Goal: Information Seeking & Learning: Learn about a topic

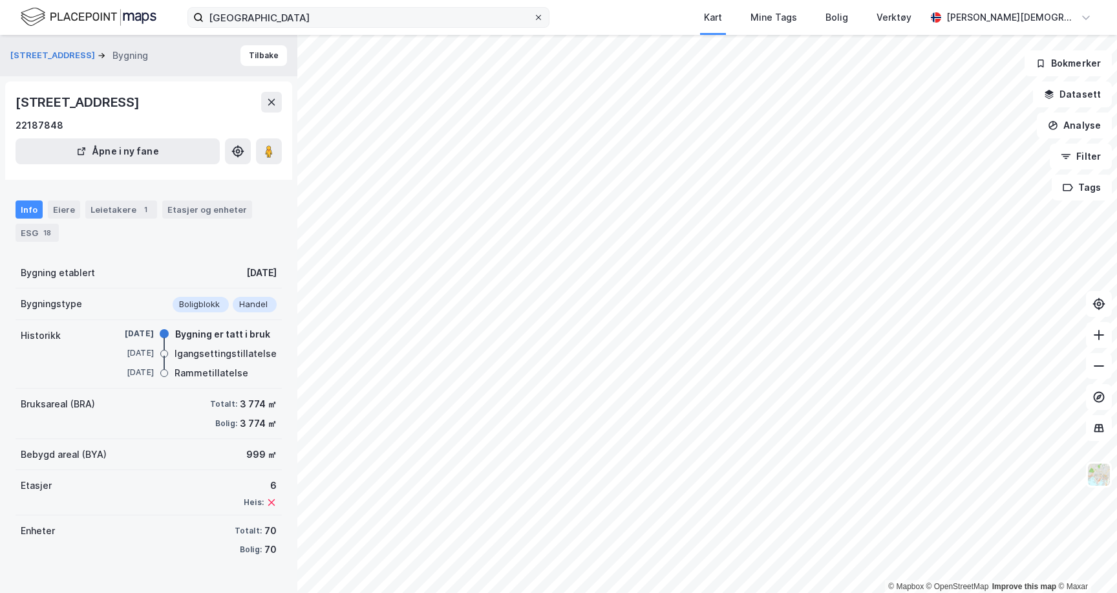
click at [538, 17] on icon at bounding box center [538, 17] width 5 height 5
click at [533, 17] on input "[GEOGRAPHIC_DATA]" at bounding box center [369, 17] width 330 height 19
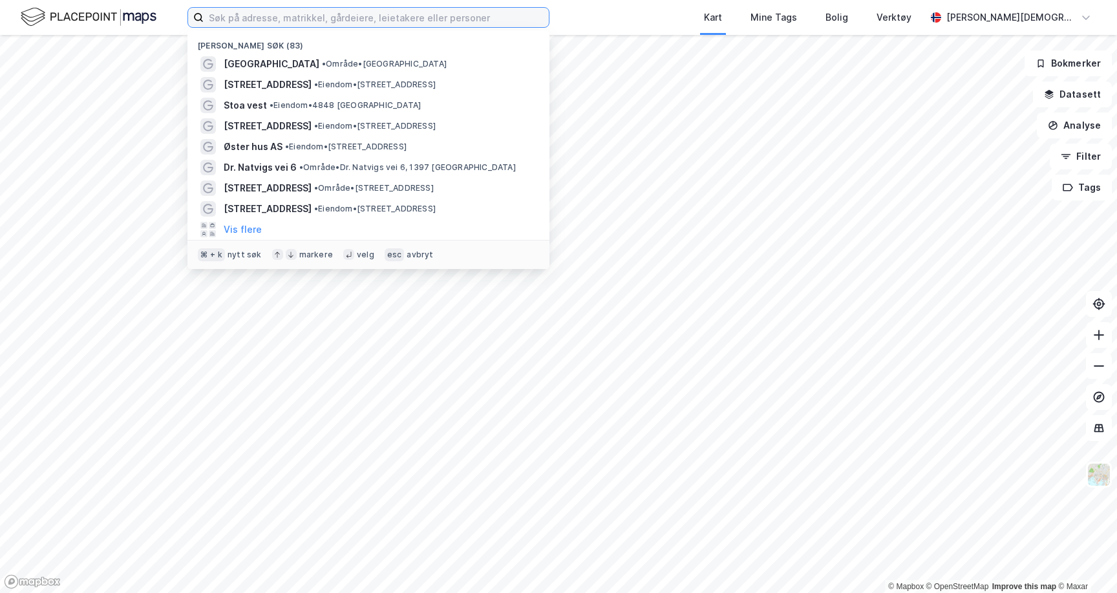
click at [483, 23] on input at bounding box center [376, 17] width 345 height 19
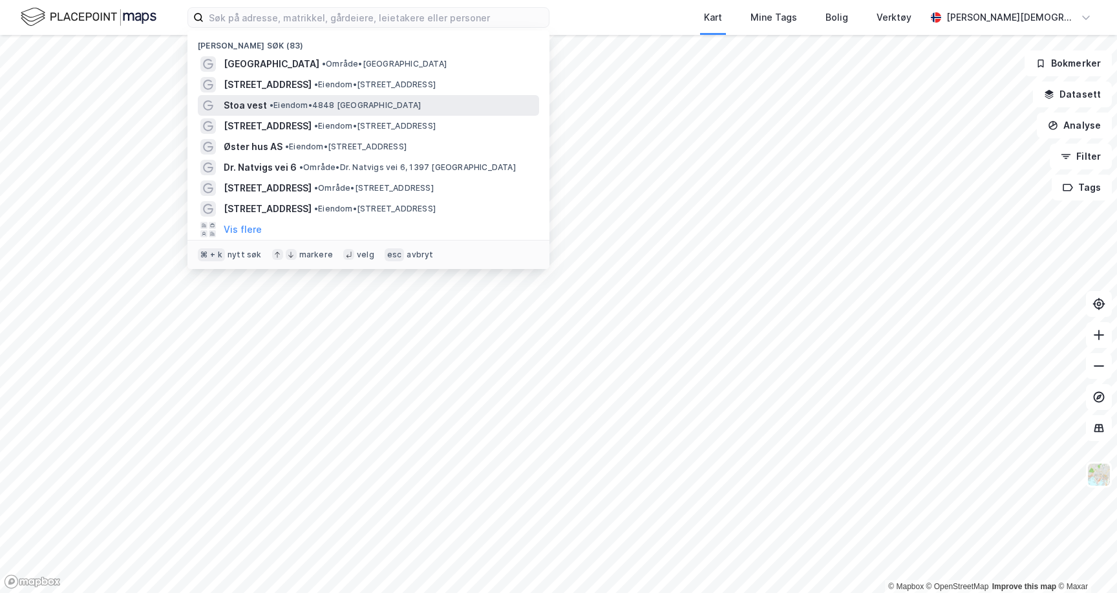
click at [292, 110] on span "• Eiendom • 4848 [GEOGRAPHIC_DATA]" at bounding box center [344, 105] width 151 height 10
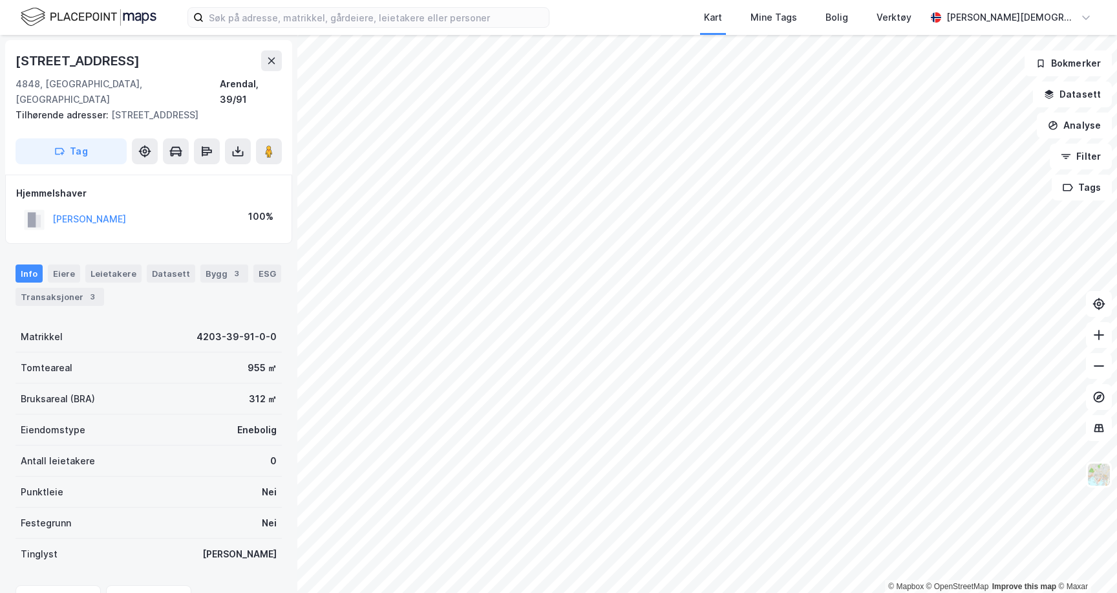
scroll to position [59, 0]
